Goal: Find specific page/section: Find specific page/section

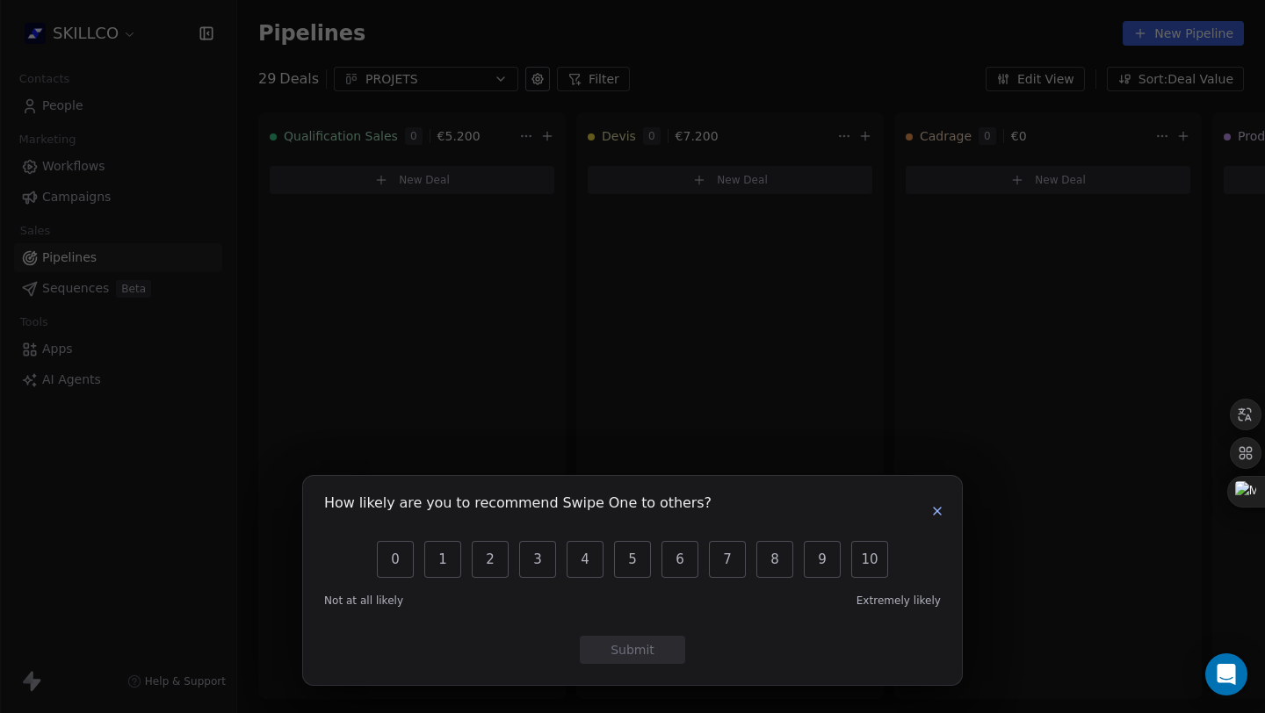
click at [947, 519] on div "How likely are you to recommend Swipe One to others? 0 1 2 3 4 5 6 7 8 9 10 Not…" at bounding box center [632, 580] width 659 height 209
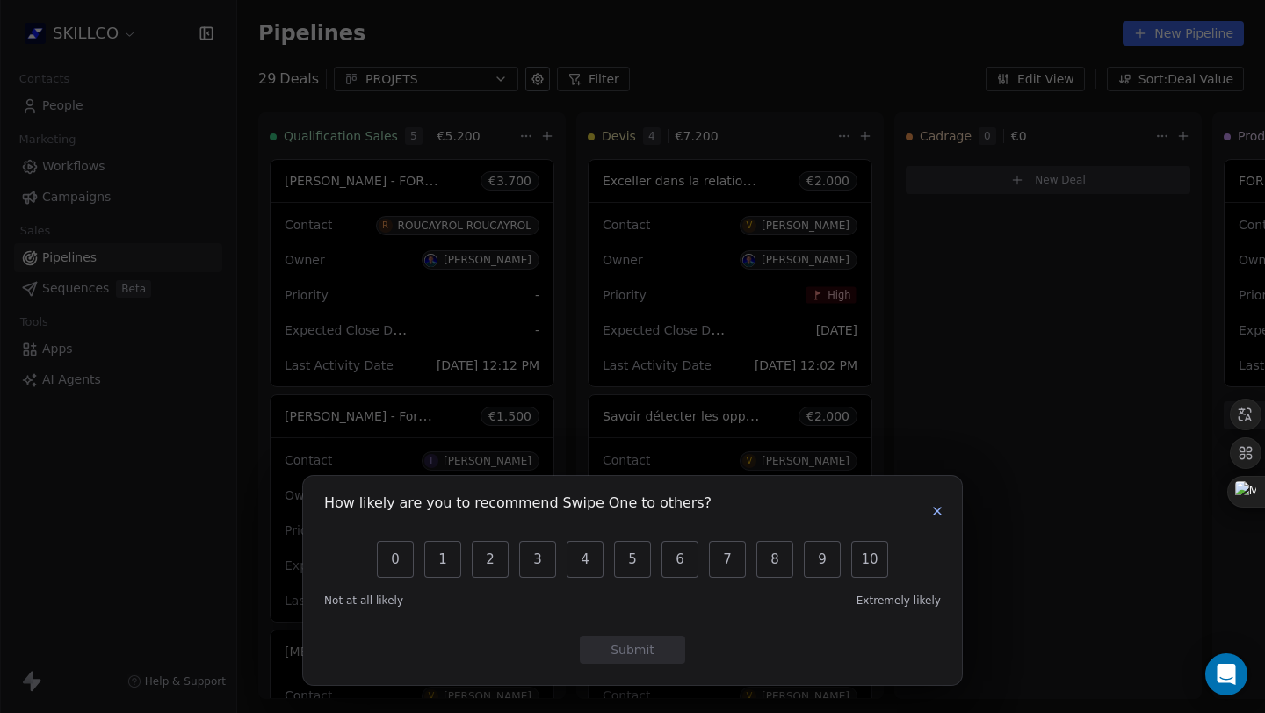
click at [935, 498] on div "How likely are you to recommend Swipe One to others?" at bounding box center [632, 511] width 617 height 28
click at [939, 520] on button "button" at bounding box center [937, 511] width 21 height 21
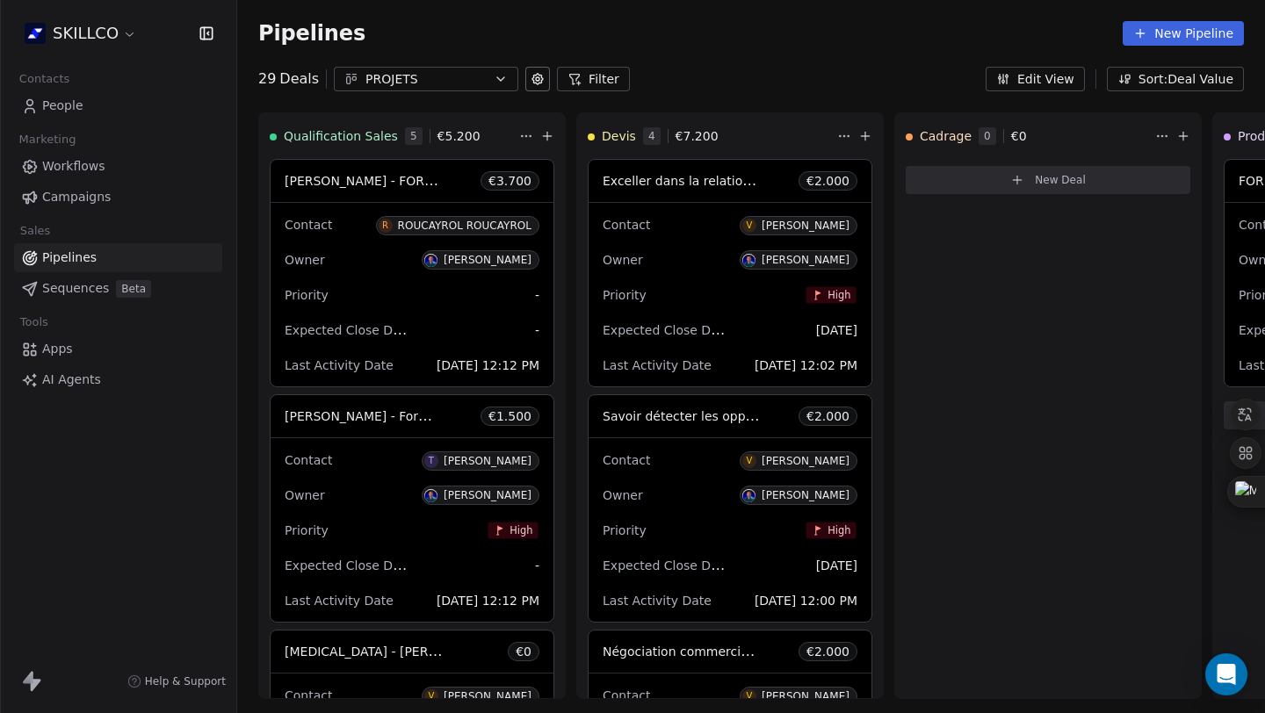
click at [74, 101] on span "People" at bounding box center [62, 106] width 41 height 18
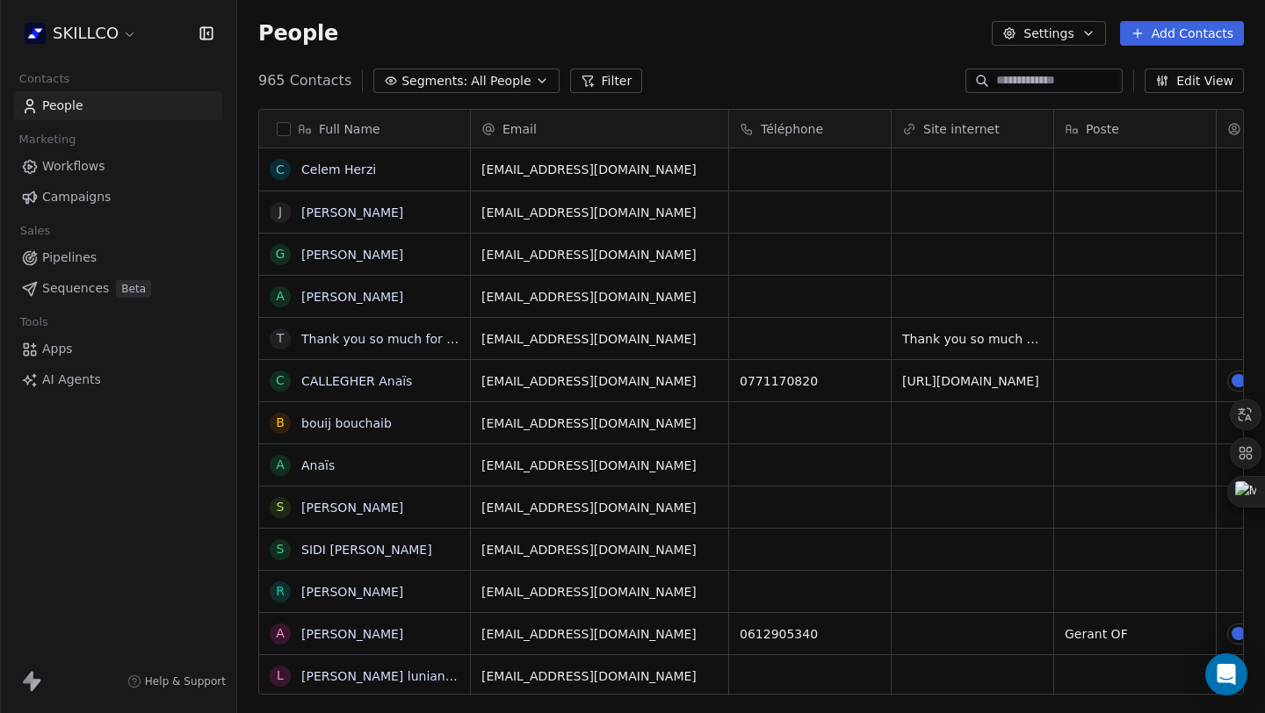
scroll to position [614, 1015]
click at [1031, 80] on input at bounding box center [1057, 81] width 123 height 18
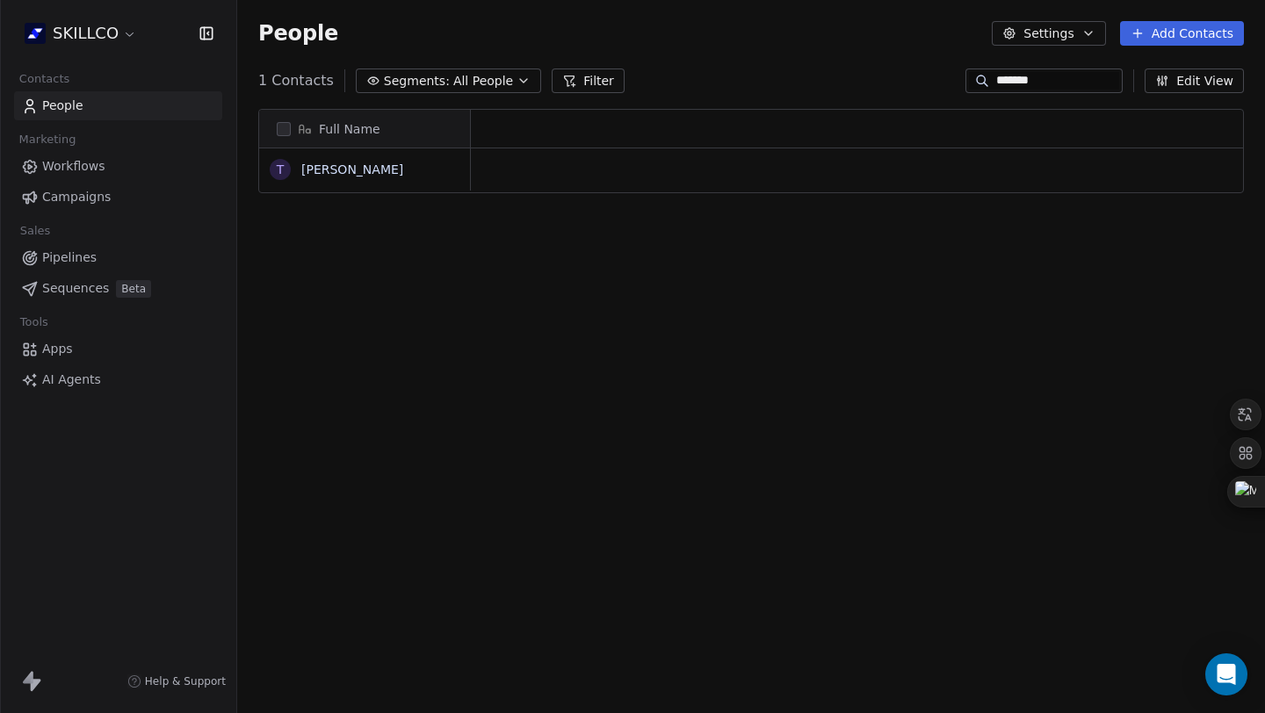
scroll to position [14, 14]
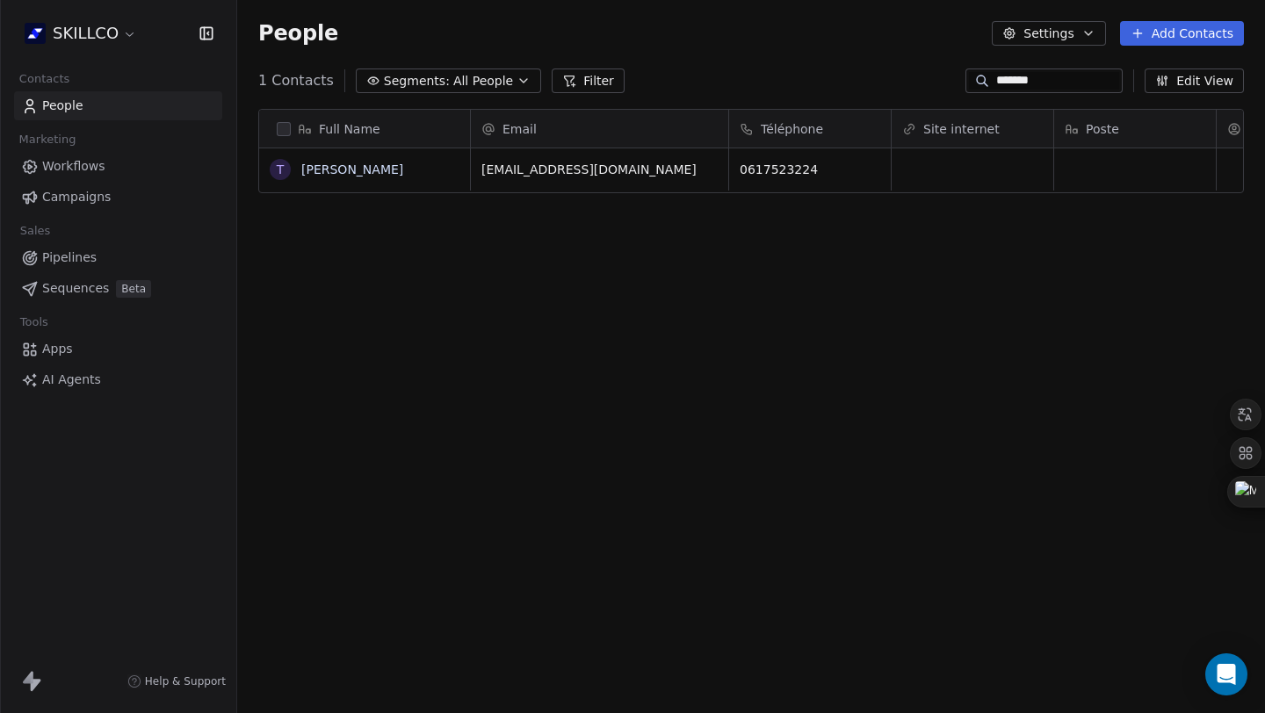
type input "*******"
